Goal: Information Seeking & Learning: Learn about a topic

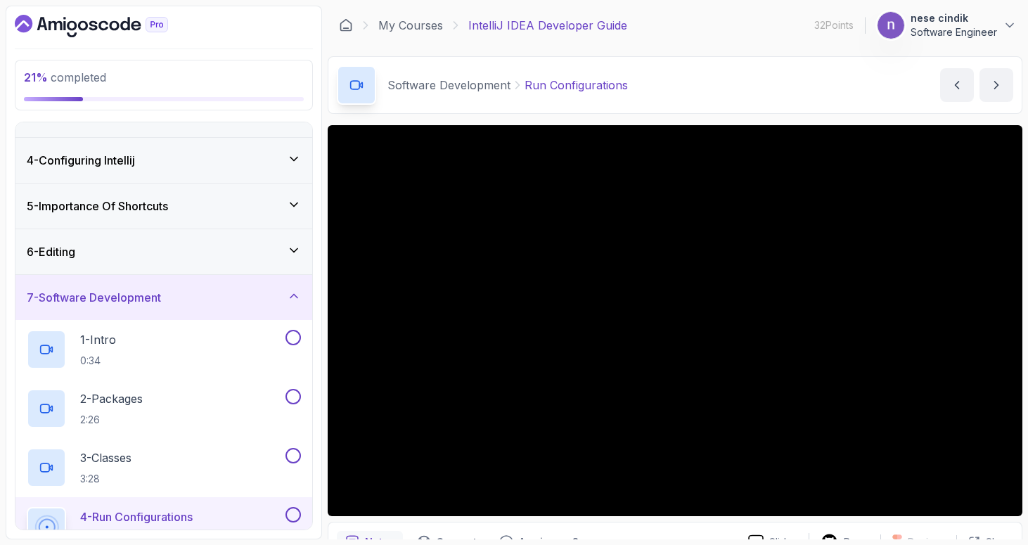
scroll to position [121, 0]
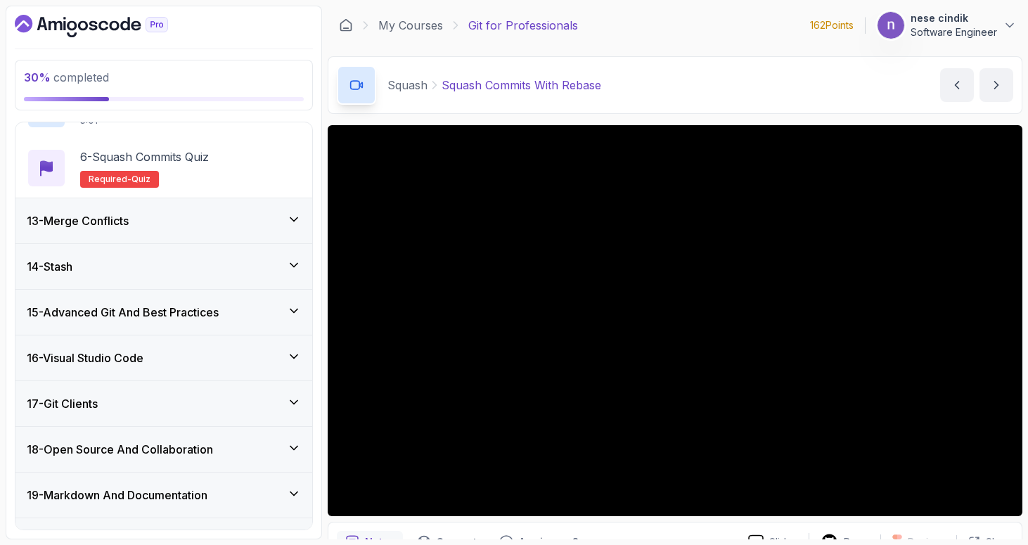
scroll to position [818, 0]
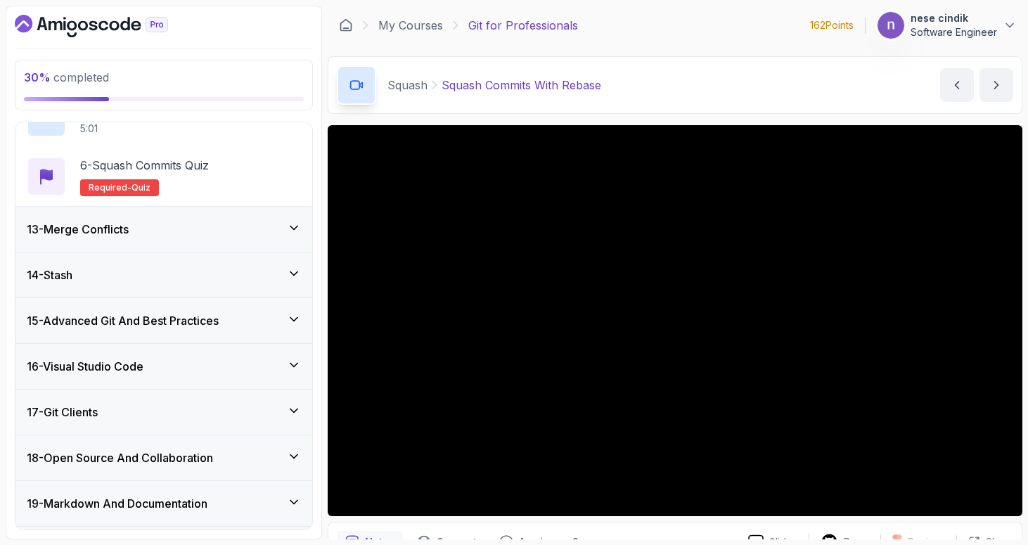
click at [185, 322] on h3 "15 - Advanced Git And Best Practices" at bounding box center [123, 320] width 192 height 17
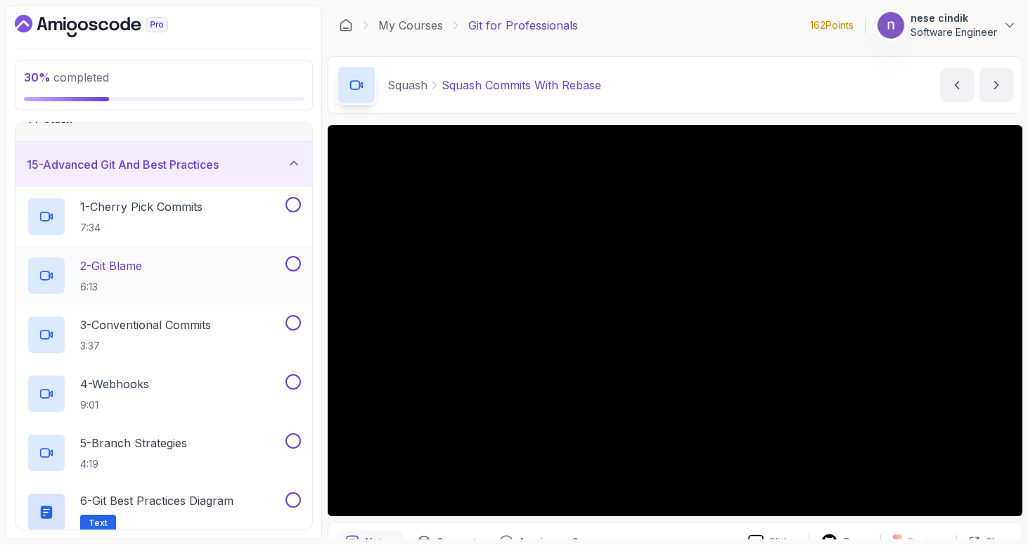
scroll to position [624, 0]
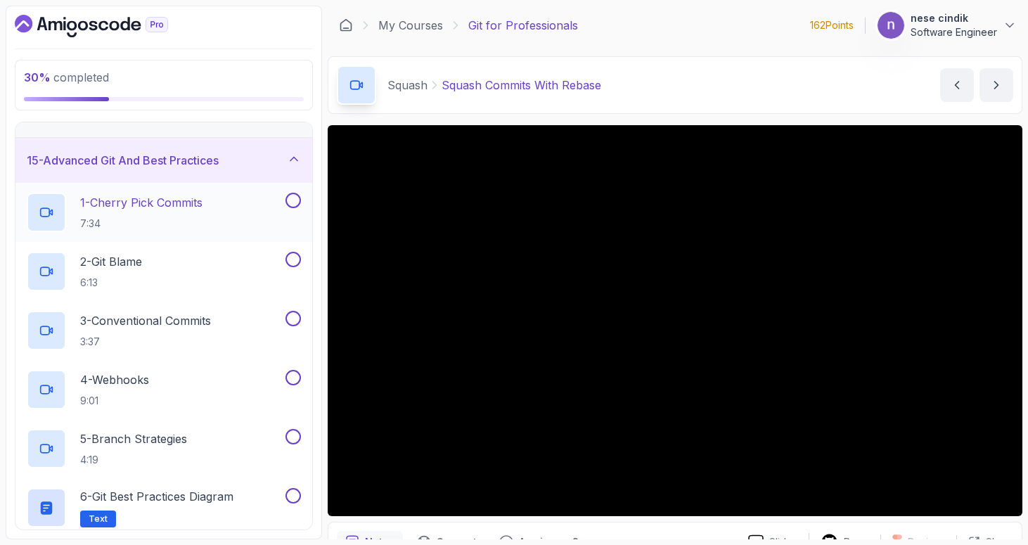
click at [176, 194] on p "1 - Cherry Pick Commits" at bounding box center [141, 202] width 122 height 17
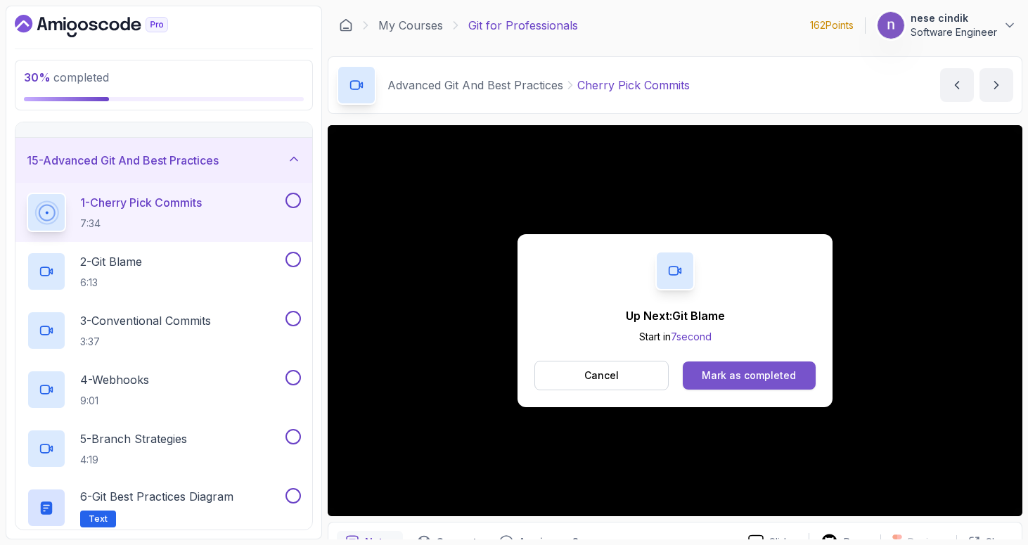
click at [736, 382] on button "Mark as completed" at bounding box center [749, 375] width 133 height 28
